Goal: Use online tool/utility: Utilize a website feature to perform a specific function

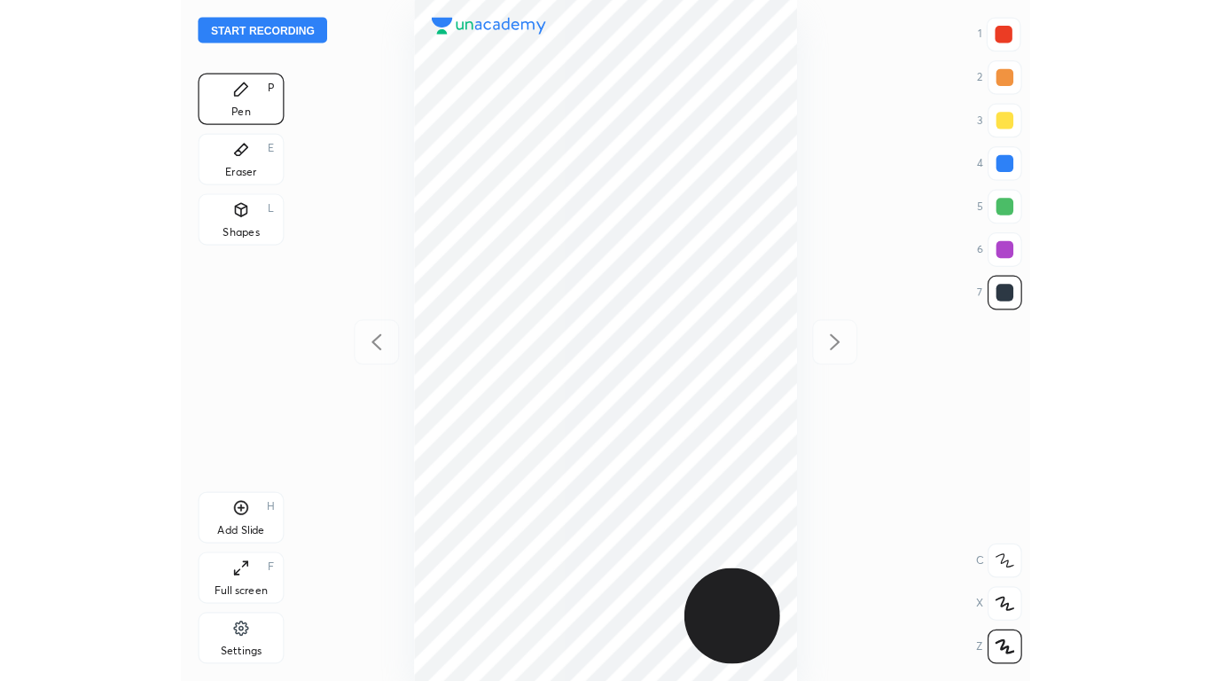
scroll to position [561, 417]
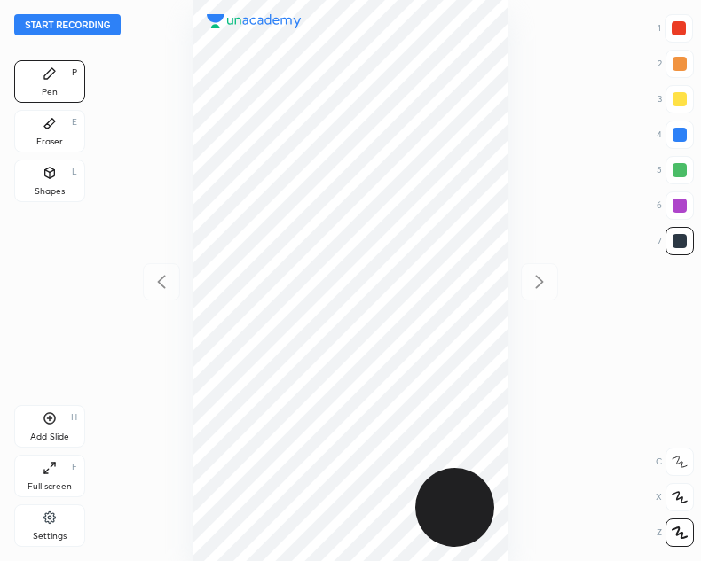
click at [56, 470] on icon at bounding box center [50, 468] width 14 height 14
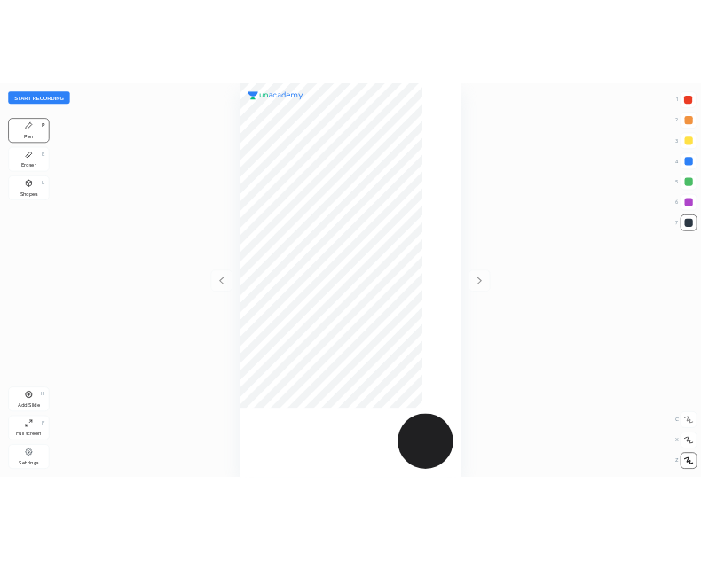
scroll to position [681, 928]
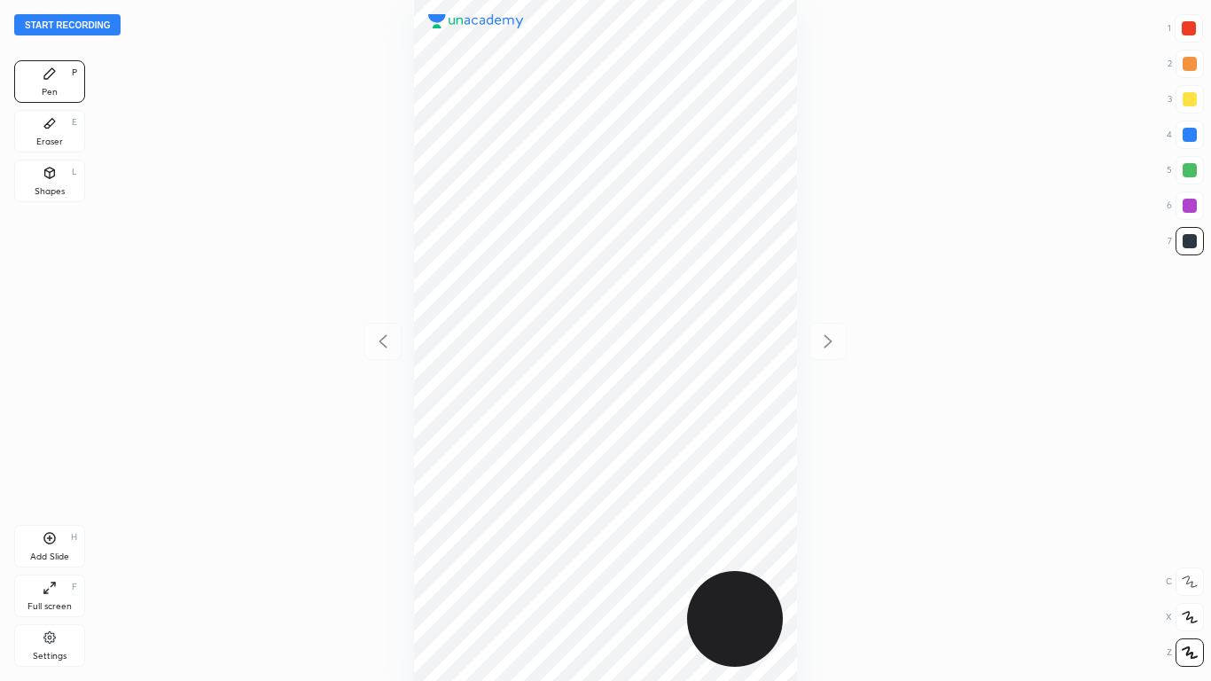
click at [51, 560] on icon at bounding box center [50, 588] width 14 height 14
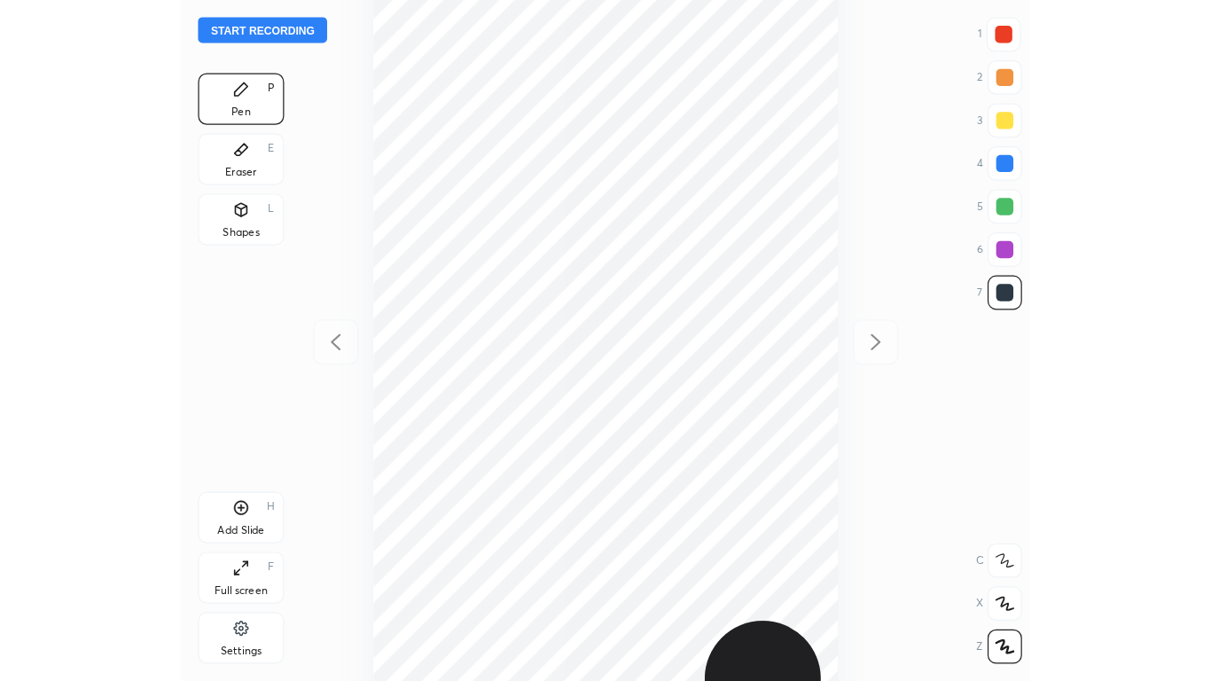
scroll to position [88116, 88260]
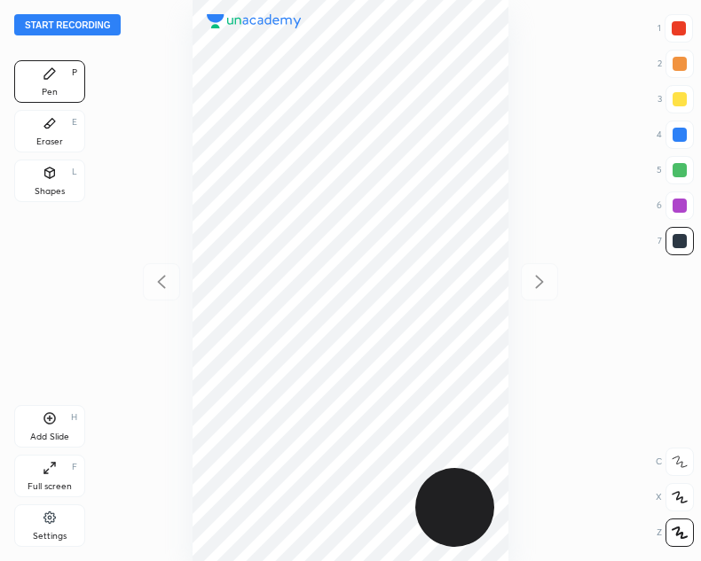
click at [64, 27] on button "Start recording" at bounding box center [67, 24] width 106 height 21
click at [51, 479] on div "Full screen F" at bounding box center [49, 476] width 71 height 43
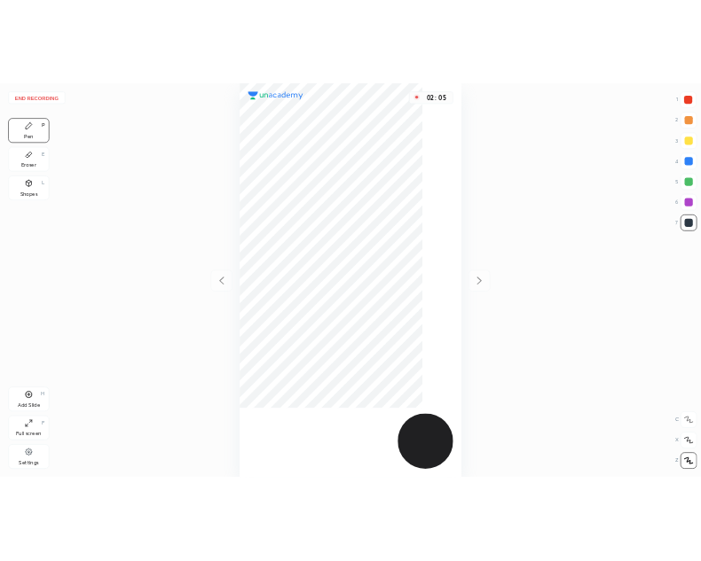
scroll to position [681, 928]
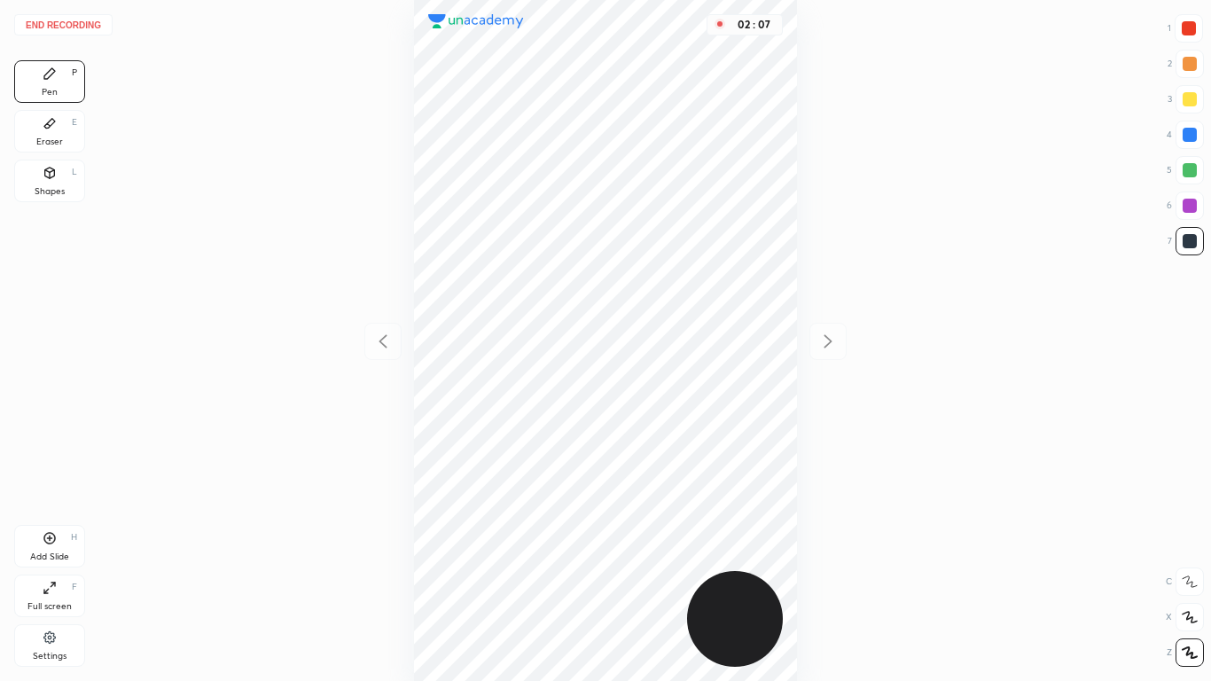
click at [62, 560] on div "Full screen F" at bounding box center [49, 596] width 71 height 43
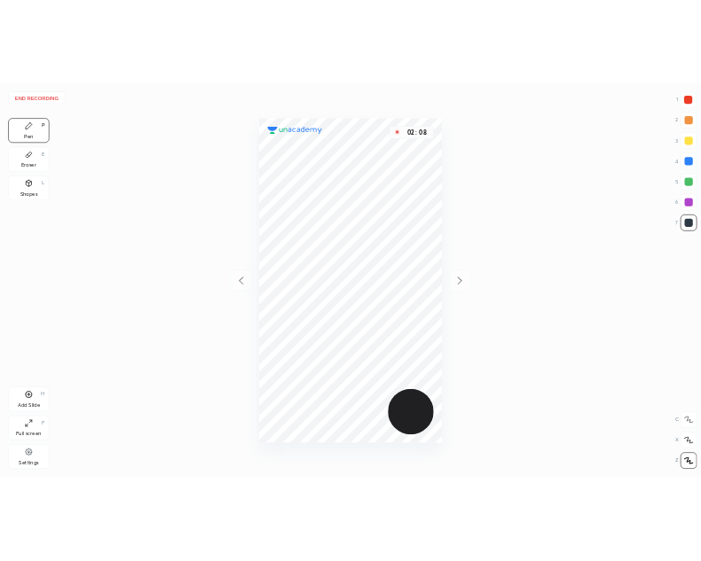
scroll to position [88116, 88260]
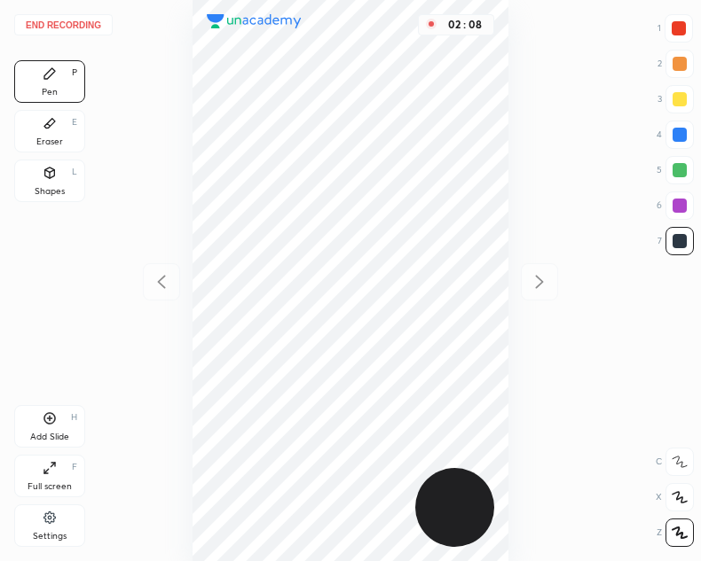
click at [59, 22] on button "End recording" at bounding box center [63, 24] width 98 height 21
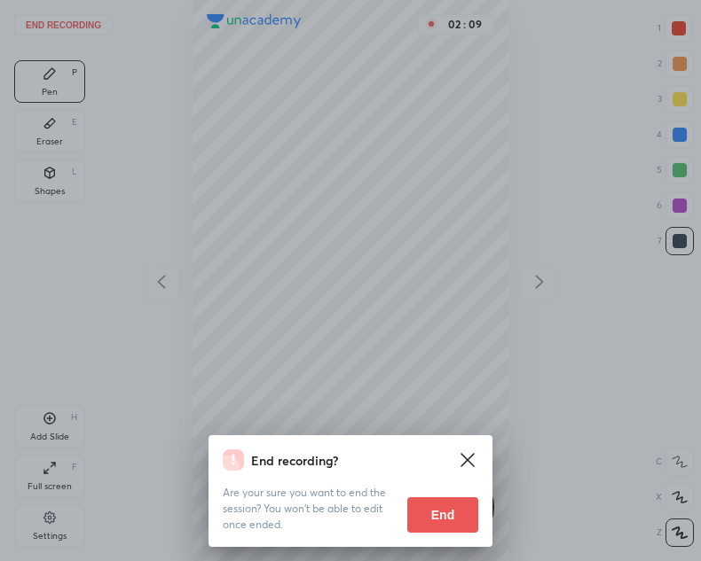
click at [440, 528] on button "End" at bounding box center [442, 514] width 71 height 35
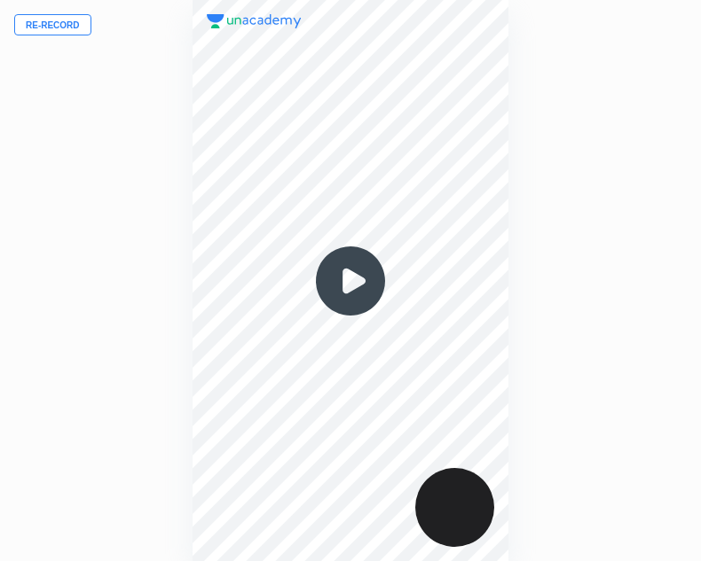
click at [345, 285] on img at bounding box center [350, 281] width 85 height 85
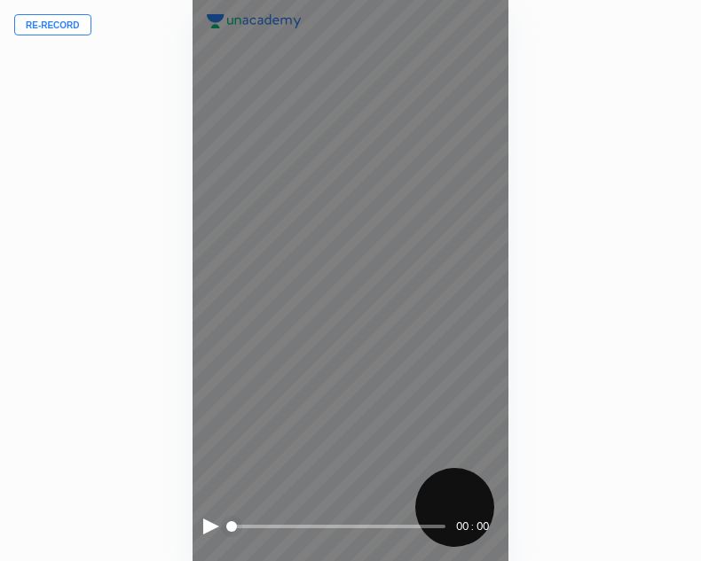
click at [204, 524] on div at bounding box center [211, 527] width 16 height 16
click at [212, 528] on div at bounding box center [209, 527] width 12 height 16
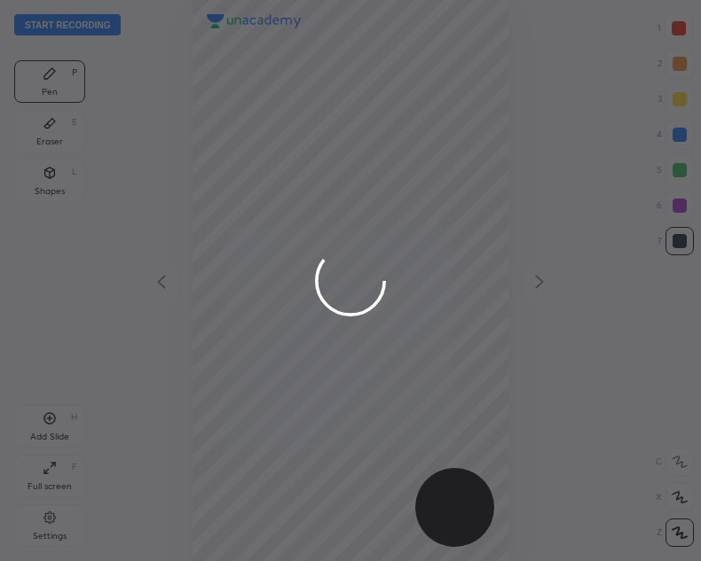
scroll to position [561, 417]
